Goal: Information Seeking & Learning: Understand process/instructions

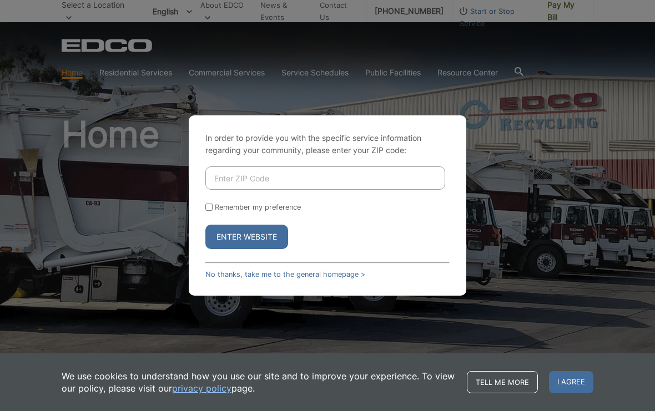
click at [417, 185] on input "Enter ZIP Code" at bounding box center [325, 178] width 240 height 23
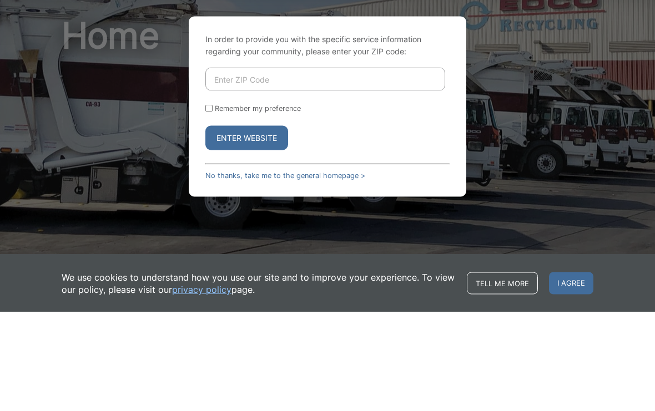
type input "92021"
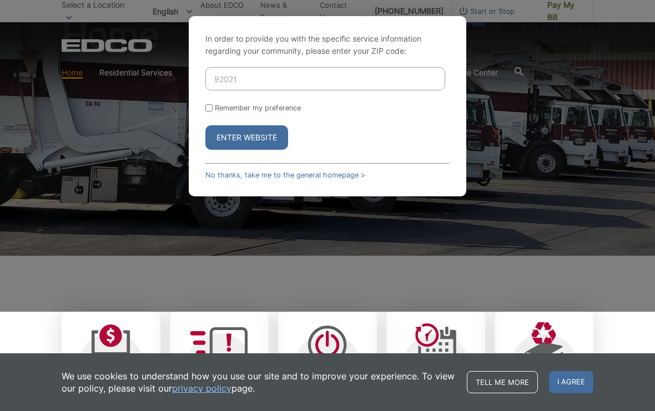
click at [272, 148] on button "Enter Website" at bounding box center [246, 137] width 83 height 24
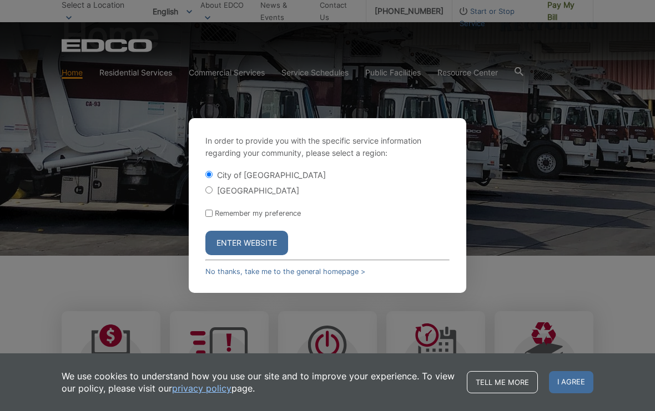
click at [218, 216] on form "City of El Cajon El Cajon County Remember my preference Enter Website" at bounding box center [327, 212] width 244 height 86
click at [210, 217] on input "Remember my preference" at bounding box center [208, 213] width 7 height 7
checkbox input "true"
click at [262, 249] on button "Enter Website" at bounding box center [246, 243] width 83 height 24
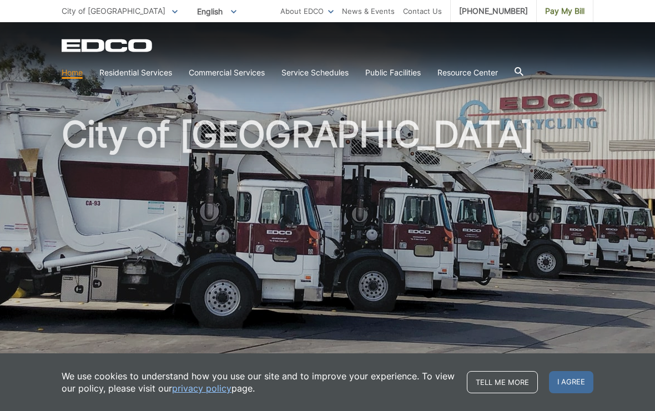
click at [576, 380] on span "I agree" at bounding box center [571, 382] width 44 height 22
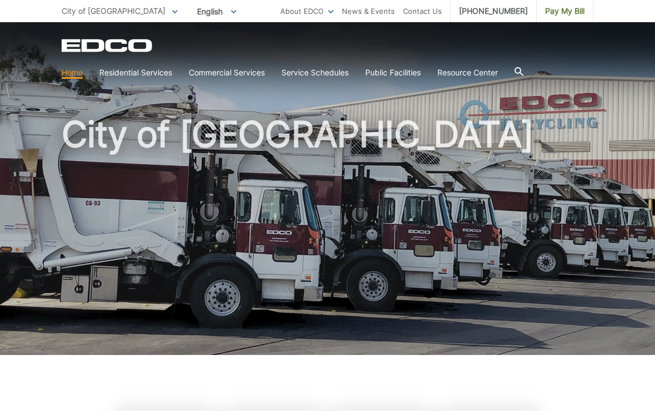
click at [334, 73] on link "Service Schedules" at bounding box center [314, 73] width 67 height 12
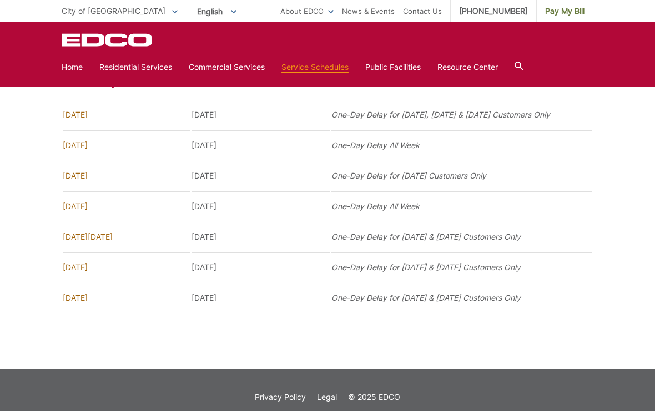
scroll to position [759, 0]
